Goal: Task Accomplishment & Management: Complete application form

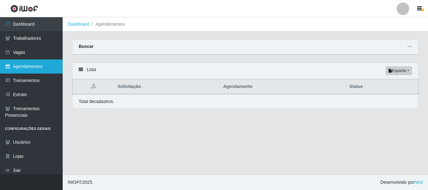
click at [38, 67] on link "Agendamentos" at bounding box center [31, 67] width 63 height 14
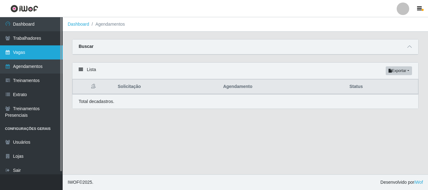
click at [52, 58] on link "Vagas" at bounding box center [31, 52] width 63 height 14
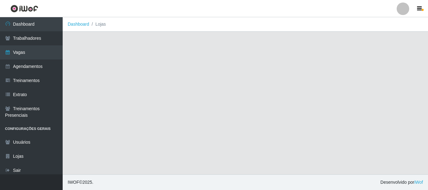
click at [47, 69] on link "Agendamentos" at bounding box center [31, 67] width 63 height 14
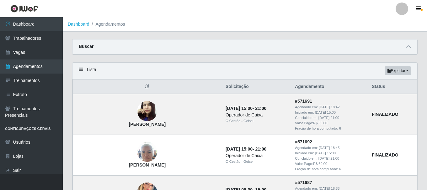
click at [412, 45] on div "Buscar" at bounding box center [244, 46] width 345 height 15
click at [408, 46] on icon at bounding box center [408, 47] width 4 height 4
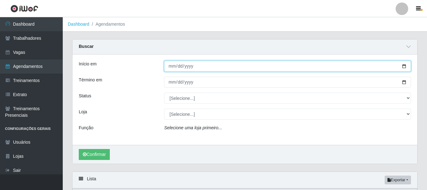
click at [169, 67] on input "Início em" at bounding box center [287, 66] width 247 height 11
type input "[DATE]"
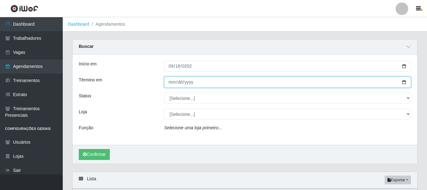
click at [170, 83] on input "Término em" at bounding box center [287, 82] width 247 height 11
type input "[DATE]"
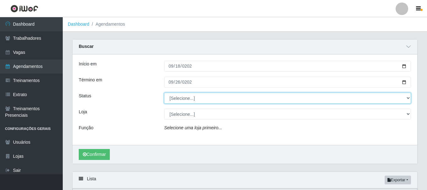
click at [203, 98] on select "[Selecione...] AGENDADO AGUARDANDO LIBERAR EM ANDAMENTO EM REVISÃO FINALIZADO C…" at bounding box center [287, 98] width 247 height 11
select select "FINALIZADO"
click at [164, 93] on select "[Selecione...] AGENDADO AGUARDANDO LIBERAR EM ANDAMENTO EM REVISÃO FINALIZADO C…" at bounding box center [287, 98] width 247 height 11
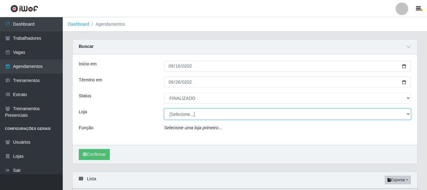
click at [192, 114] on select "[Selecione...] O Cestão - Bayeux O Cestão - Geisel" at bounding box center [287, 114] width 247 height 11
click at [164, 109] on select "[Selecione...] O Cestão - Bayeux O Cestão - Geisel" at bounding box center [287, 114] width 247 height 11
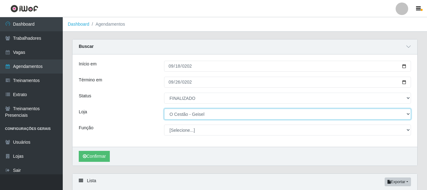
click at [203, 114] on select "[Selecione...] O Cestão - Bayeux O Cestão - Geisel" at bounding box center [287, 114] width 247 height 11
select select "238"
click at [164, 109] on select "[Selecione...] O Cestão - Bayeux O Cestão - Geisel" at bounding box center [287, 114] width 247 height 11
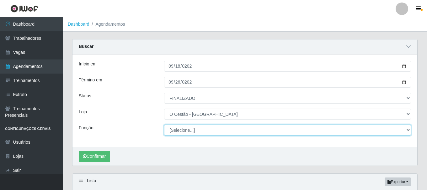
click at [197, 133] on select "[Selecione...] ASG ASG + ASG ++ Auxiliar de Estoque Auxiliar de Estoque + Auxil…" at bounding box center [287, 130] width 247 height 11
click at [205, 129] on select "[Selecione...] ASG ASG + ASG ++ Auxiliar de Estoque Auxiliar de Estoque + Auxil…" at bounding box center [287, 130] width 247 height 11
select select "22"
click at [164, 125] on select "[Selecione...] ASG ASG + ASG ++ Auxiliar de Estoque Auxiliar de Estoque + Auxil…" at bounding box center [287, 130] width 247 height 11
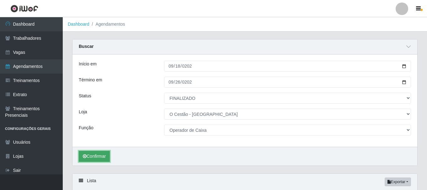
click at [104, 155] on button "Confirmar" at bounding box center [94, 156] width 31 height 11
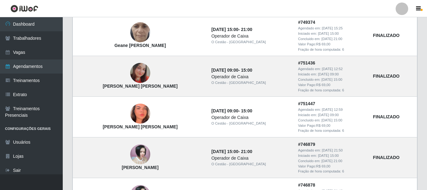
scroll to position [293, 0]
